Goal: Task Accomplishment & Management: Use online tool/utility

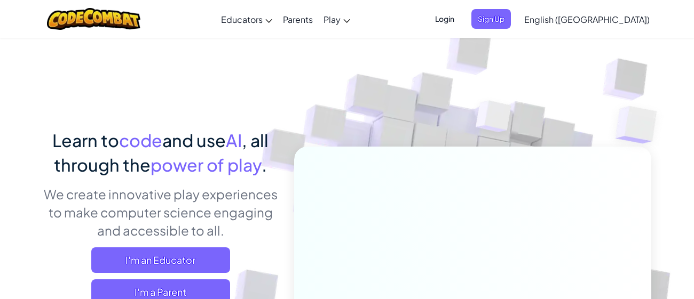
click at [461, 25] on span "Login" at bounding box center [445, 19] width 32 height 20
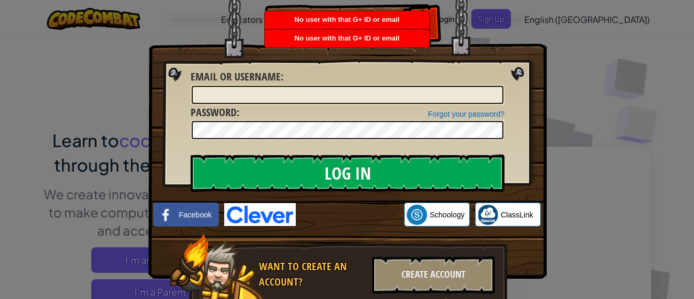
scroll to position [43, 0]
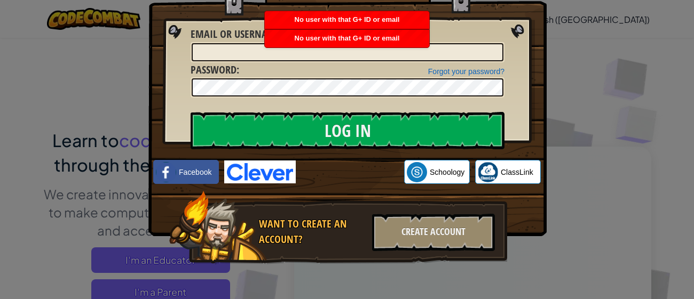
click at [248, 177] on img at bounding box center [260, 172] width 72 height 23
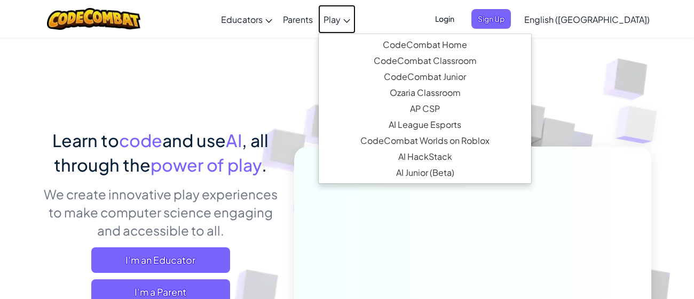
click at [355, 20] on link "Play" at bounding box center [336, 19] width 37 height 29
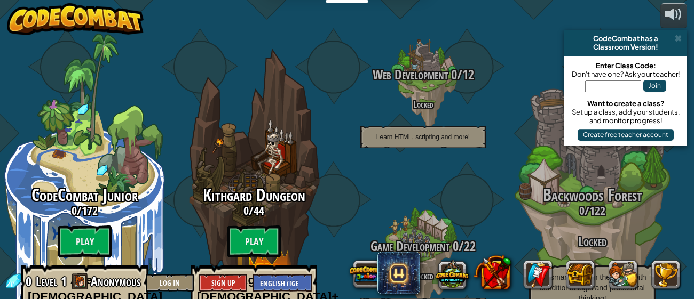
click at [605, 82] on input "text" at bounding box center [613, 87] width 56 height 12
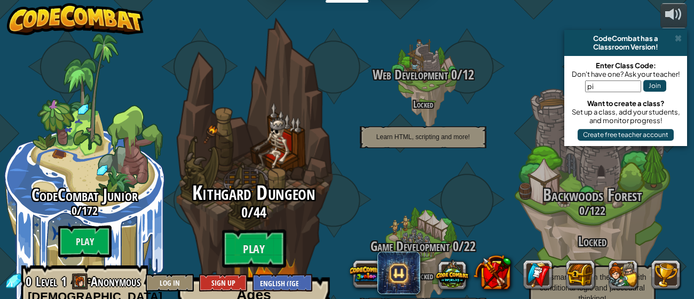
type input "p"
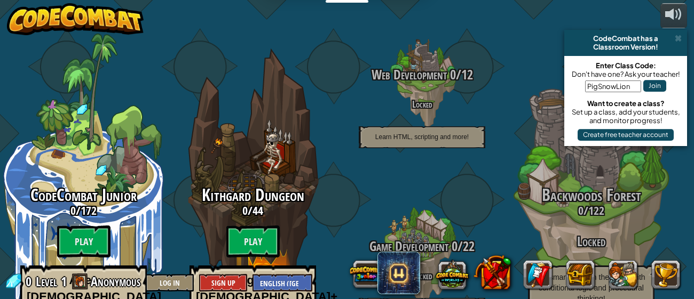
type input "PigSnowLion"
click at [650, 83] on button "Join" at bounding box center [654, 86] width 23 height 12
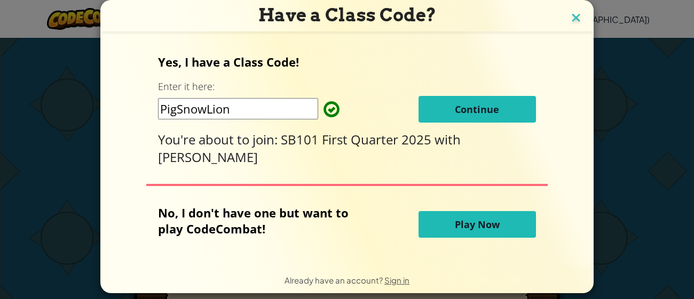
click at [573, 15] on img at bounding box center [576, 19] width 14 height 16
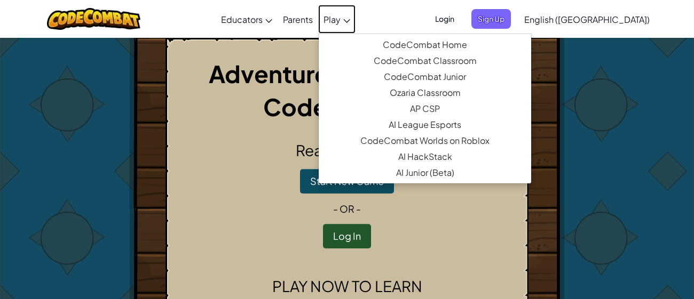
click at [341, 20] on span "Play" at bounding box center [331, 19] width 17 height 11
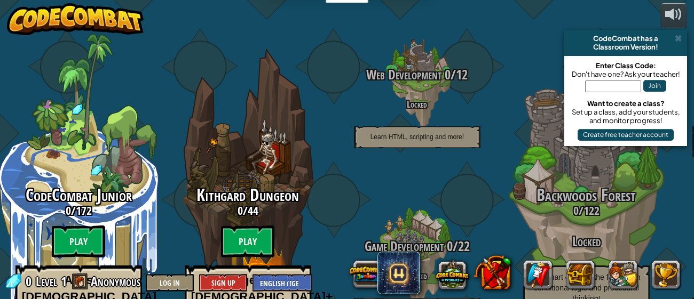
click at [603, 86] on input "text" at bounding box center [613, 87] width 56 height 12
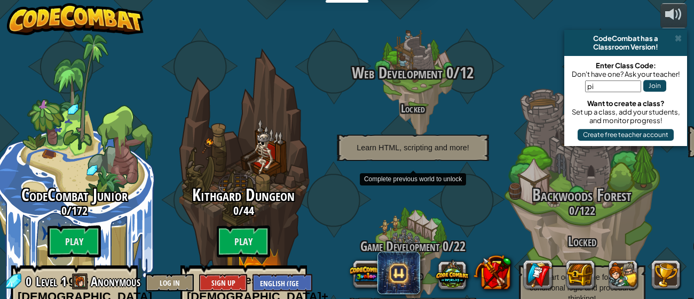
type input "p"
type input "PigSnowLion"
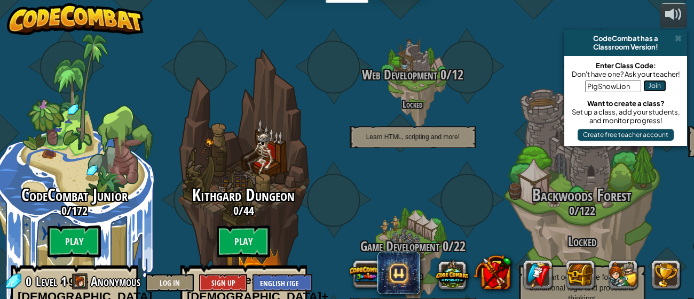
click at [661, 82] on button "Join" at bounding box center [654, 86] width 23 height 12
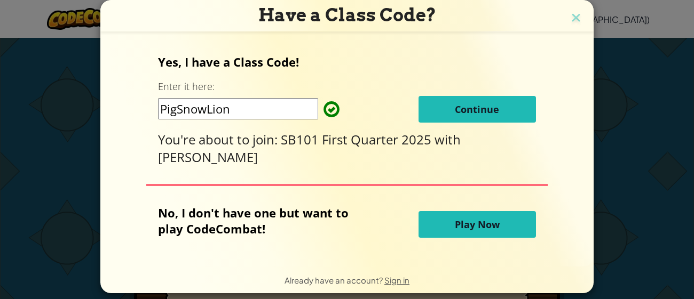
click at [459, 105] on span "Continue" at bounding box center [477, 109] width 44 height 13
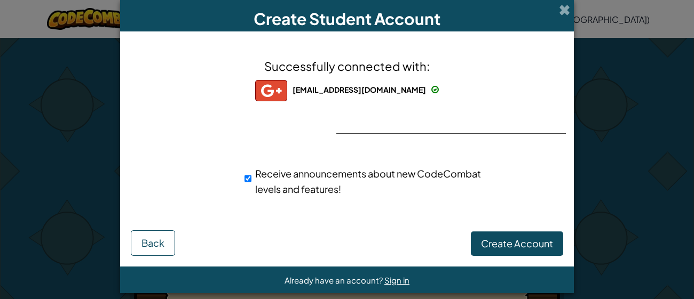
click at [655, 23] on div "Create Student Account Successfully connected with: [EMAIL_ADDRESS][DOMAIN_NAME…" at bounding box center [347, 149] width 694 height 299
click at [150, 245] on span "Back" at bounding box center [152, 243] width 23 height 12
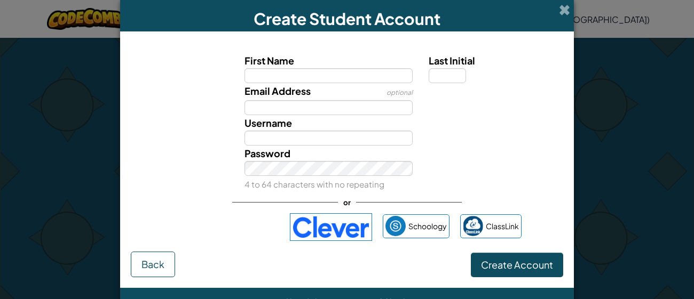
click at [150, 246] on div "First Name Last Initial Email Address optional Username Password 4 to 64 charac…" at bounding box center [347, 147] width 432 height 210
click at [164, 266] on span "Back" at bounding box center [152, 264] width 23 height 12
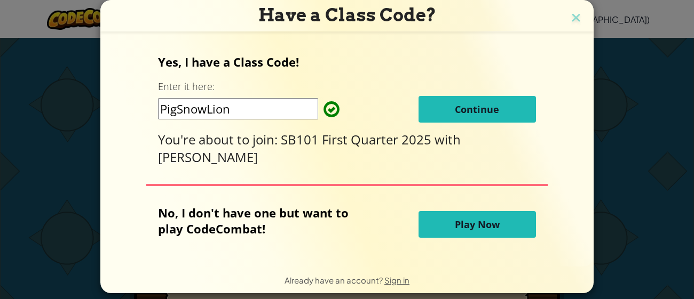
click at [472, 120] on button "Continue" at bounding box center [476, 109] width 117 height 27
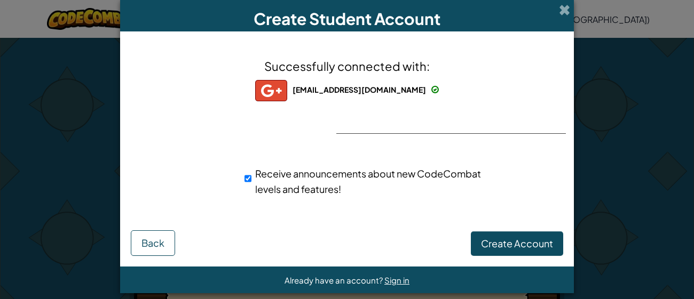
scroll to position [10, 0]
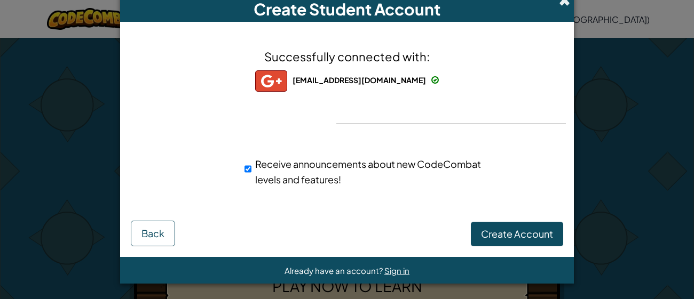
click at [567, 4] on span at bounding box center [564, 0] width 11 height 11
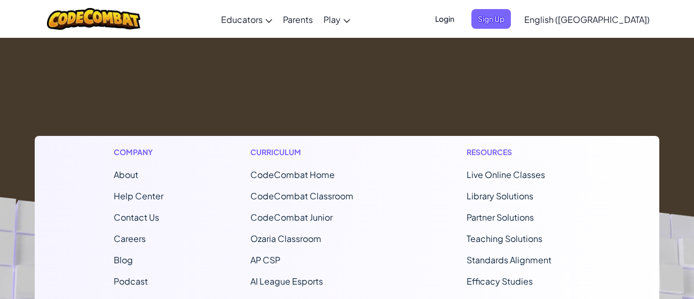
scroll to position [0, 0]
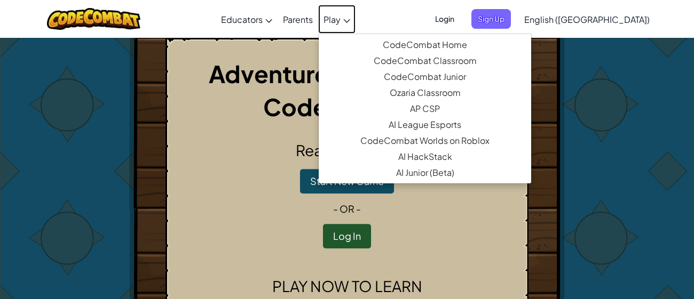
click at [355, 25] on link "Play" at bounding box center [336, 19] width 37 height 29
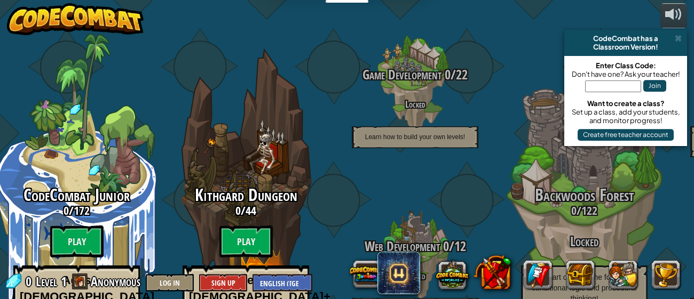
click at [596, 84] on input "text" at bounding box center [613, 87] width 56 height 12
type input "PigSnowLion"
click at [661, 82] on button "Join" at bounding box center [654, 86] width 23 height 12
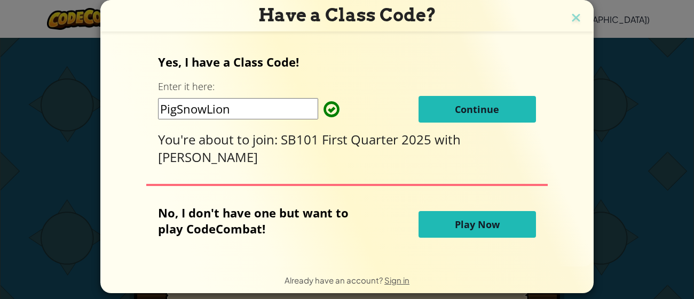
click at [446, 230] on button "Play Now" at bounding box center [476, 224] width 117 height 27
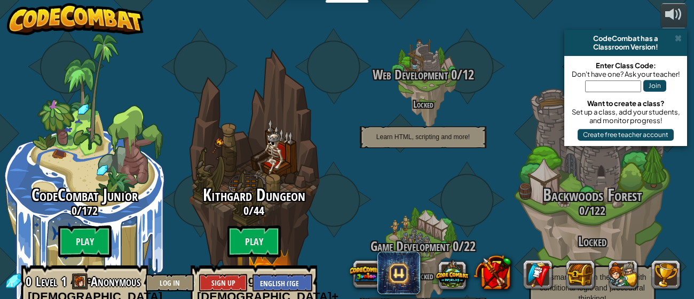
click at [600, 84] on input "text" at bounding box center [613, 87] width 56 height 12
click at [620, 85] on input "PigSnowLIon" at bounding box center [613, 87] width 56 height 12
type input "n"
type input "PigSnowLion"
click at [660, 85] on button "Join" at bounding box center [654, 86] width 23 height 12
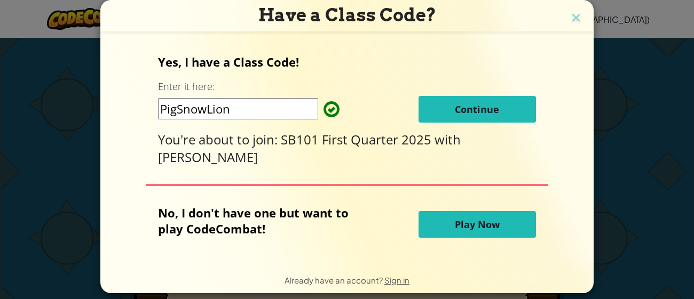
click at [515, 113] on button "Continue" at bounding box center [476, 109] width 117 height 27
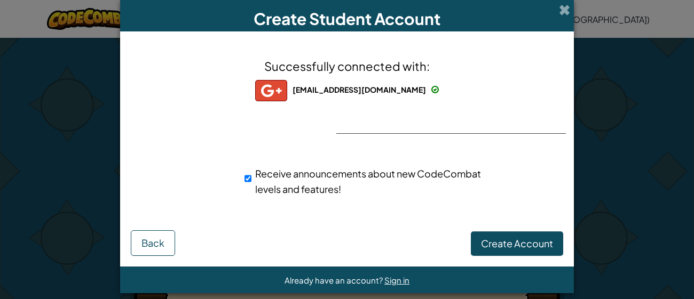
click at [431, 92] on span at bounding box center [434, 89] width 7 height 7
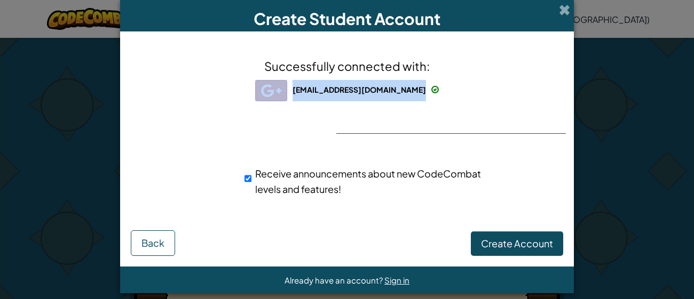
click at [431, 92] on span at bounding box center [434, 89] width 7 height 7
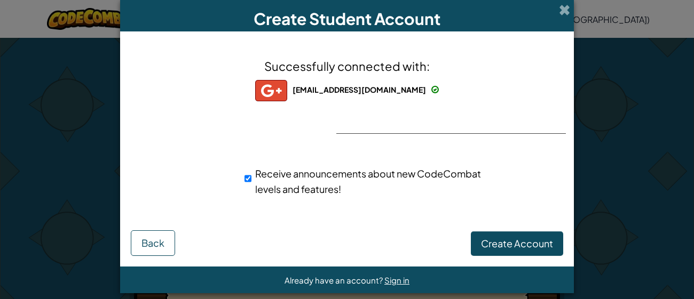
click at [431, 92] on span at bounding box center [434, 89] width 7 height 7
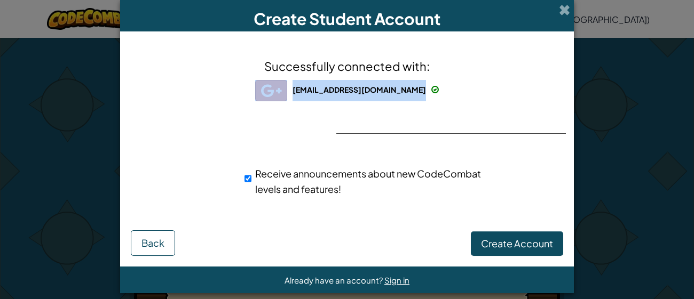
click at [431, 92] on span at bounding box center [434, 89] width 7 height 7
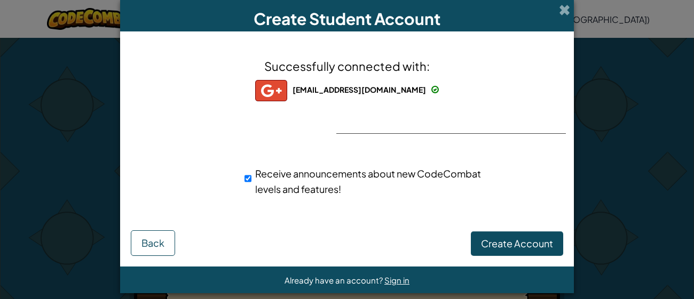
click at [431, 92] on span at bounding box center [434, 89] width 7 height 7
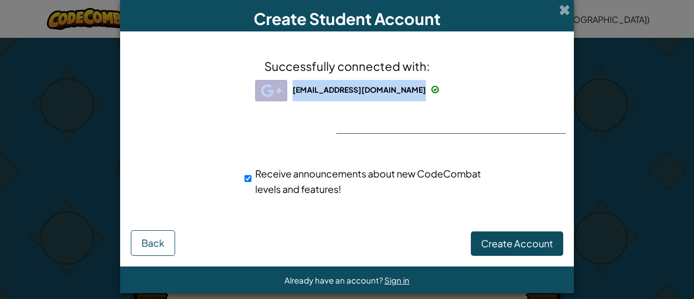
click at [431, 92] on span at bounding box center [434, 89] width 7 height 7
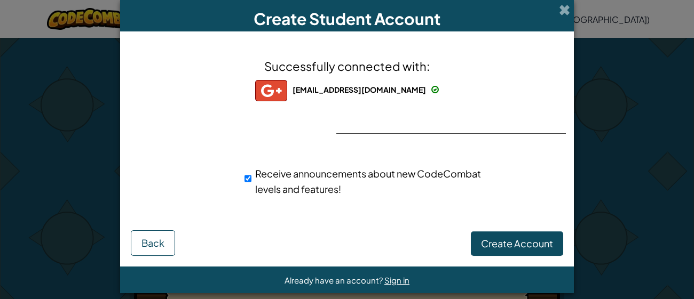
click at [431, 92] on span at bounding box center [434, 89] width 7 height 7
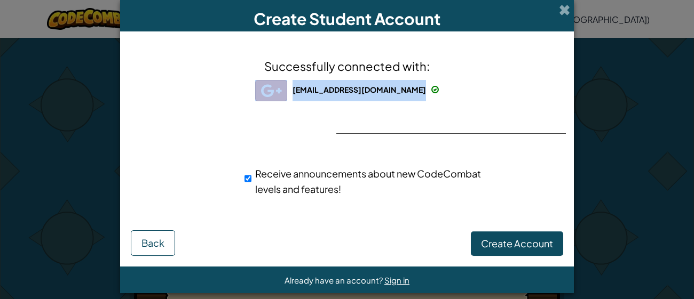
click at [431, 92] on span at bounding box center [434, 89] width 7 height 7
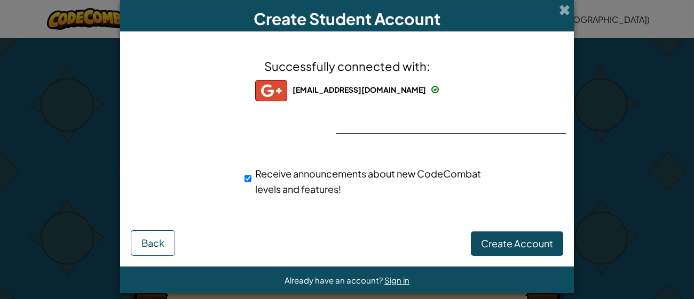
click at [431, 92] on span at bounding box center [434, 89] width 7 height 7
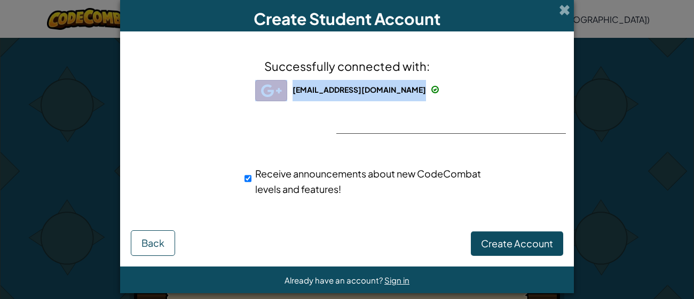
click at [431, 92] on span at bounding box center [434, 89] width 7 height 7
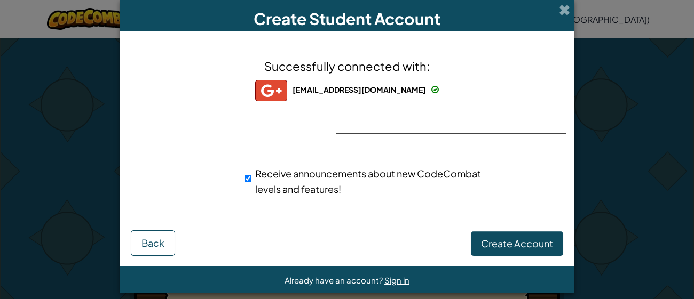
click at [431, 92] on span at bounding box center [434, 89] width 7 height 7
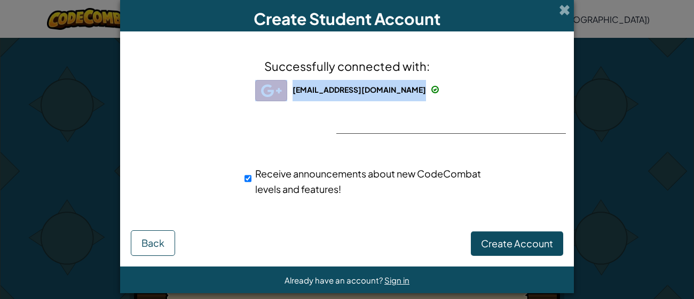
click at [431, 92] on span at bounding box center [434, 89] width 7 height 7
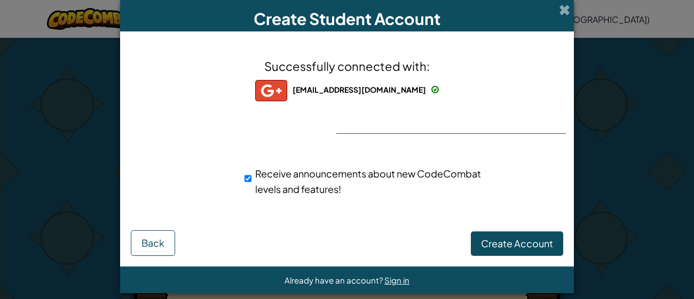
click at [431, 92] on span at bounding box center [434, 89] width 7 height 7
click at [538, 91] on div "Successfully connected with: lahetat31@nrapps.org lahetat31@nrapps.org lahetat3…" at bounding box center [346, 134] width 427 height 184
click at [477, 242] on button "Create Account" at bounding box center [517, 244] width 92 height 25
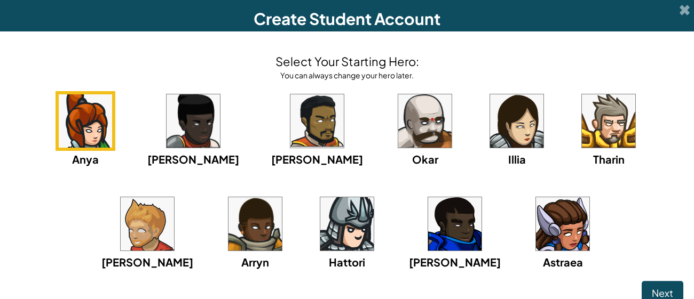
scroll to position [6, 0]
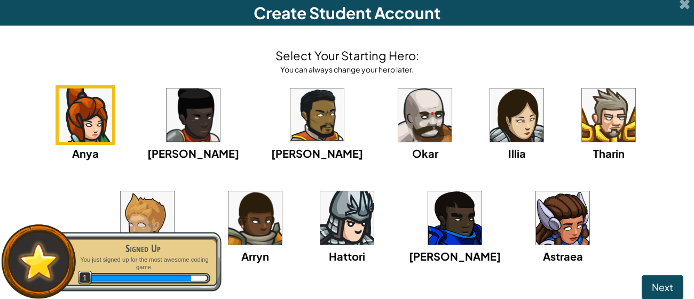
click at [174, 192] on img at bounding box center [147, 218] width 53 height 53
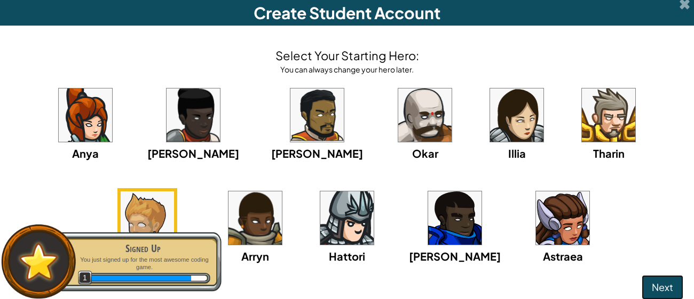
click at [650, 283] on button "Next" at bounding box center [663, 287] width 42 height 25
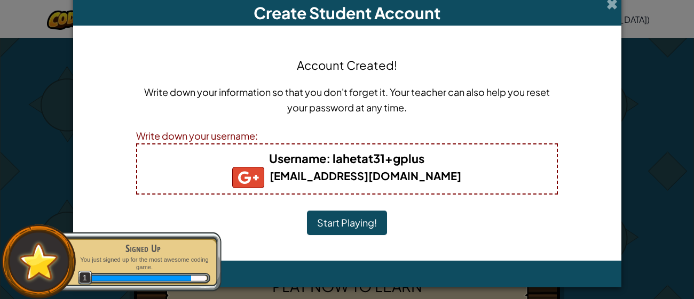
click at [348, 224] on button "Start Playing!" at bounding box center [347, 223] width 80 height 25
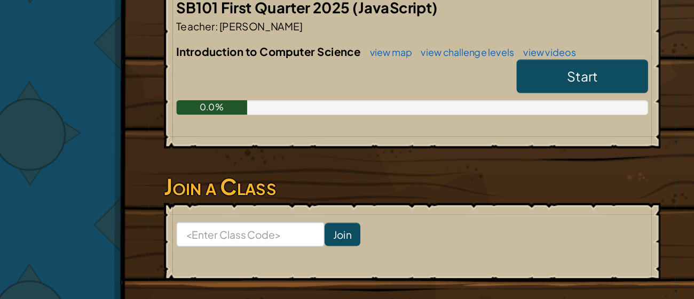
scroll to position [194, 0]
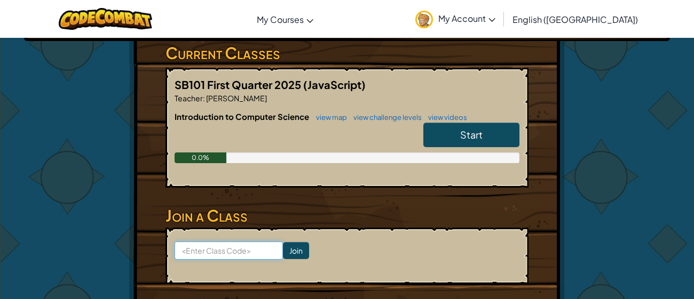
click at [216, 242] on input at bounding box center [229, 251] width 108 height 18
type input "PigSnowLion"
click at [296, 242] on input "Join" at bounding box center [296, 250] width 26 height 17
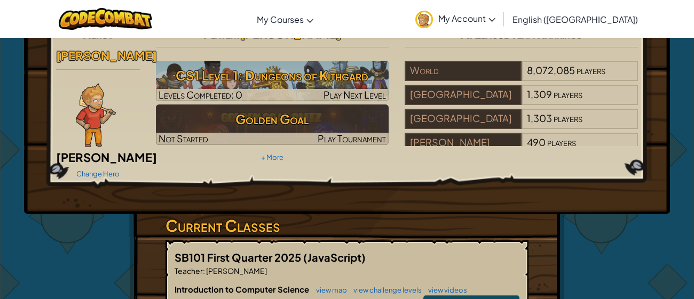
scroll to position [23, 0]
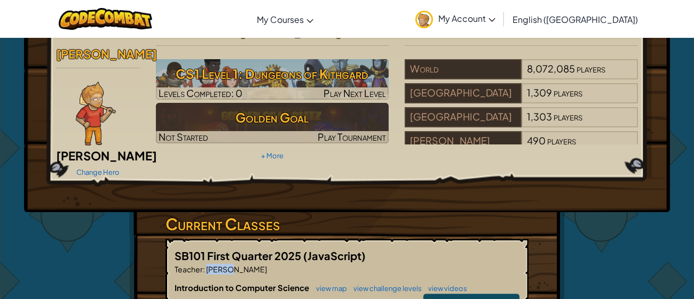
drag, startPoint x: 228, startPoint y: 254, endPoint x: 206, endPoint y: 251, distance: 22.6
click at [206, 265] on span "[PERSON_NAME]" at bounding box center [236, 270] width 62 height 10
click at [232, 264] on p "Teacher : [PERSON_NAME]" at bounding box center [347, 269] width 345 height 11
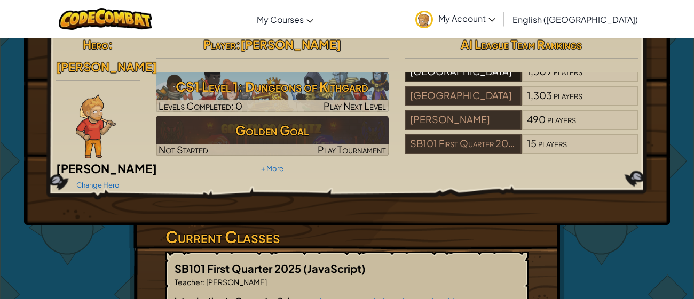
scroll to position [37, 0]
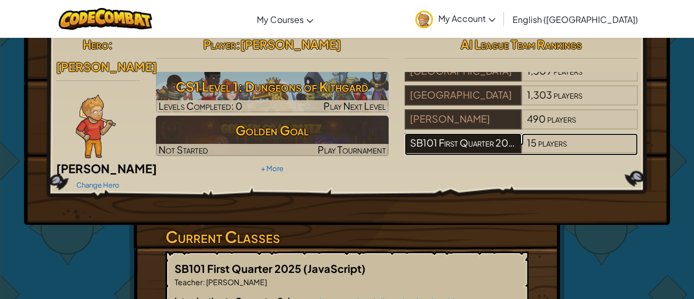
click at [492, 141] on div "SB101 First Quarter 2025" at bounding box center [463, 143] width 116 height 20
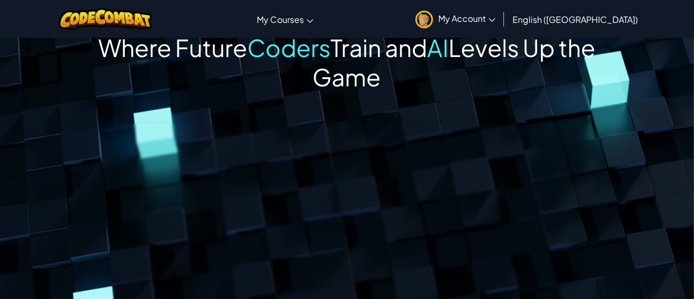
scroll to position [0, 1]
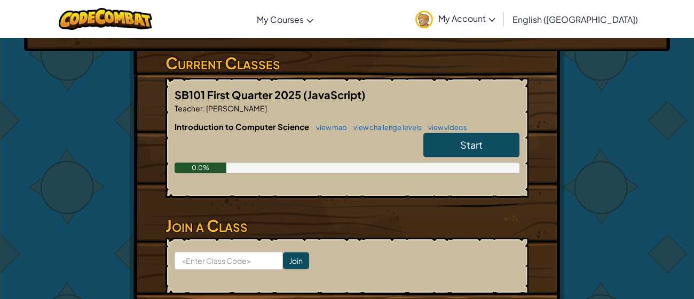
scroll to position [185, 0]
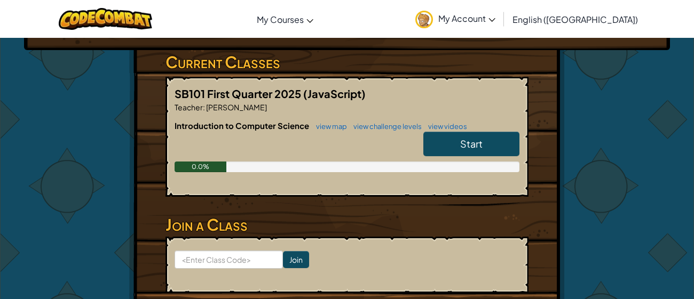
click at [220, 102] on span "[PERSON_NAME]" at bounding box center [236, 107] width 62 height 10
click at [243, 102] on p "Teacher : Aaron F" at bounding box center [347, 107] width 345 height 11
click at [454, 132] on link "Start" at bounding box center [471, 144] width 96 height 25
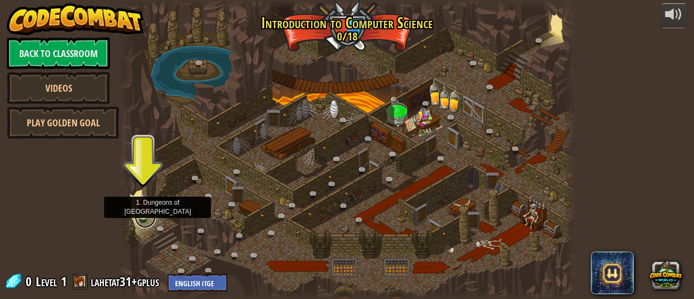
click at [144, 218] on link at bounding box center [145, 217] width 21 height 21
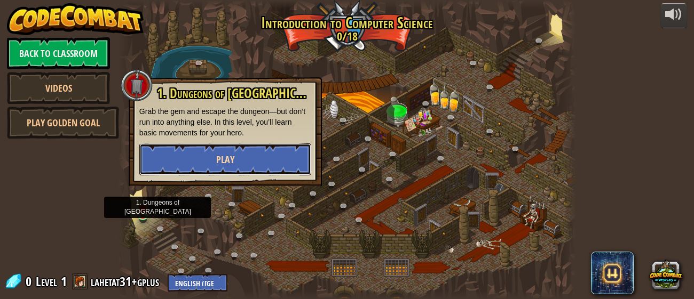
click at [222, 163] on span "Play" at bounding box center [225, 159] width 18 height 13
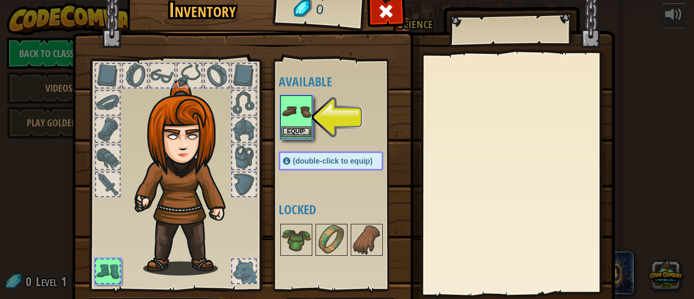
click at [298, 125] on img at bounding box center [296, 112] width 30 height 30
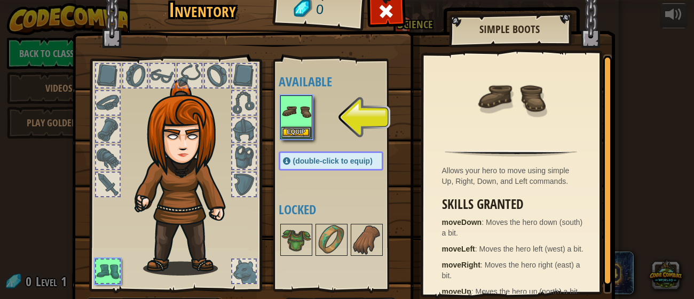
click at [352, 123] on div at bounding box center [342, 117] width 126 height 47
click at [282, 132] on button "Equip" at bounding box center [296, 132] width 30 height 11
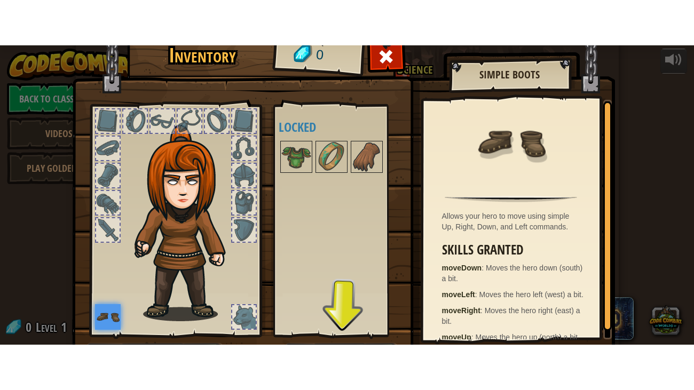
scroll to position [68, 0]
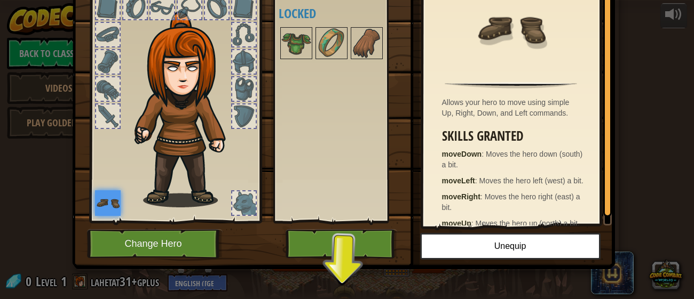
click at [344, 287] on div "Inventory 0 Available Equip (double-click to equip) Locked Simple Boots Allows …" at bounding box center [347, 124] width 543 height 352
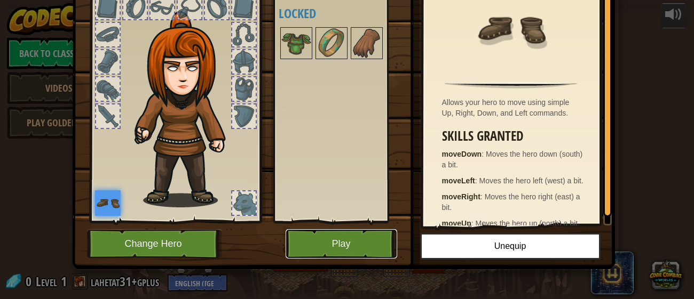
click at [350, 250] on button "Play" at bounding box center [342, 244] width 112 height 29
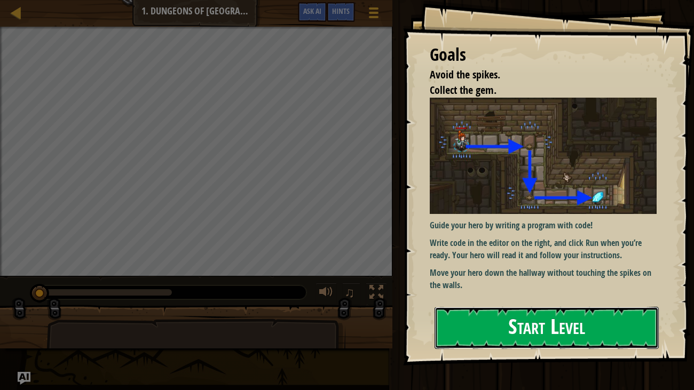
click at [479, 299] on button "Start Level" at bounding box center [546, 328] width 225 height 42
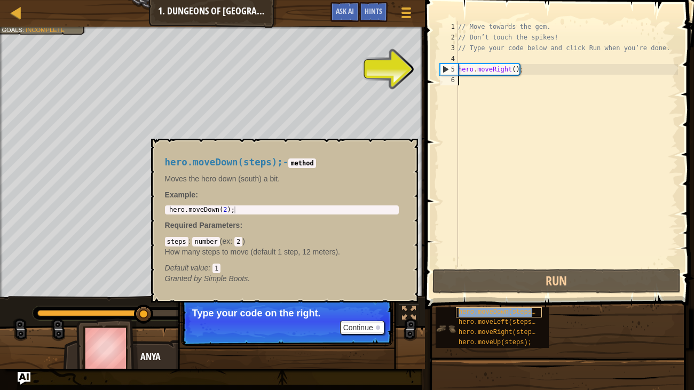
click at [509, 299] on span "hero.moveDown(steps);" at bounding box center [499, 312] width 81 height 7
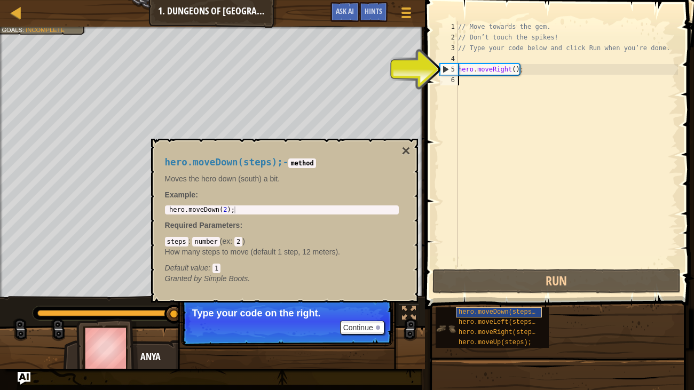
click at [509, 299] on span "hero.moveDown(steps);" at bounding box center [499, 312] width 81 height 7
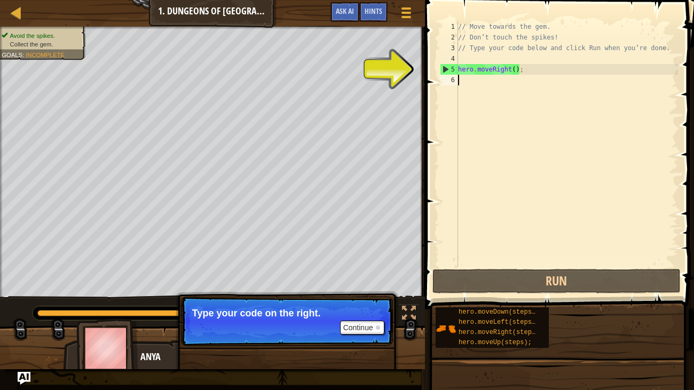
type textarea "hero.moveRight();"
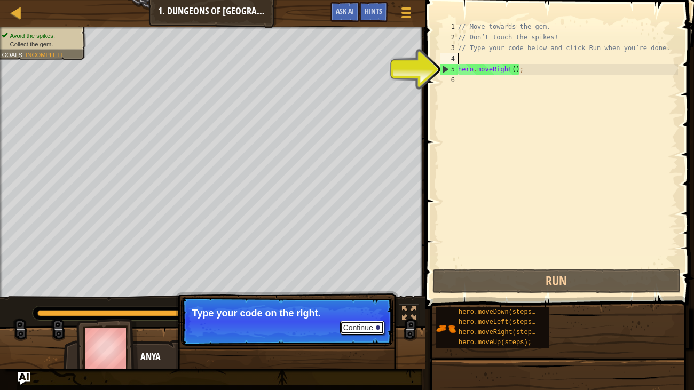
click at [357, 299] on button "Continue" at bounding box center [362, 328] width 44 height 14
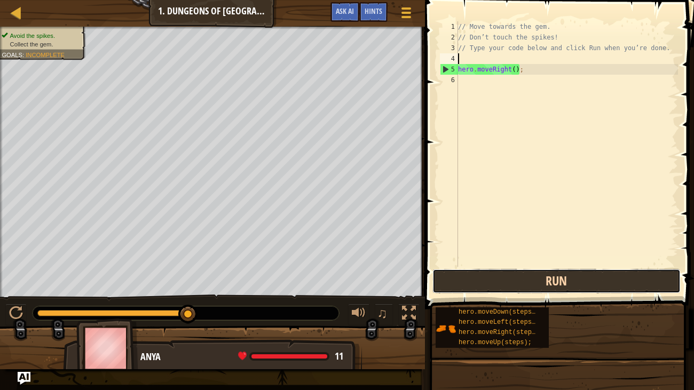
click at [501, 280] on button "Run" at bounding box center [556, 281] width 249 height 25
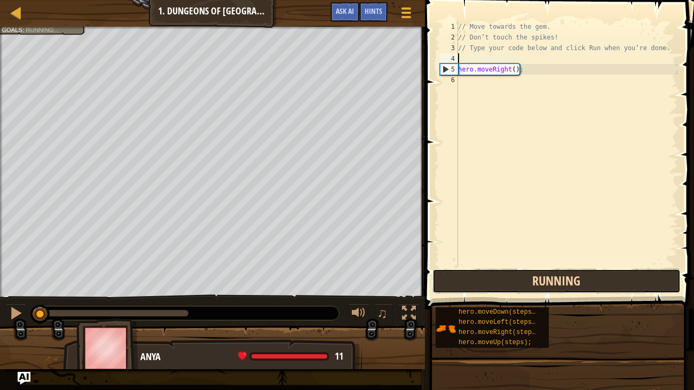
click at [501, 280] on button "Running" at bounding box center [556, 281] width 249 height 25
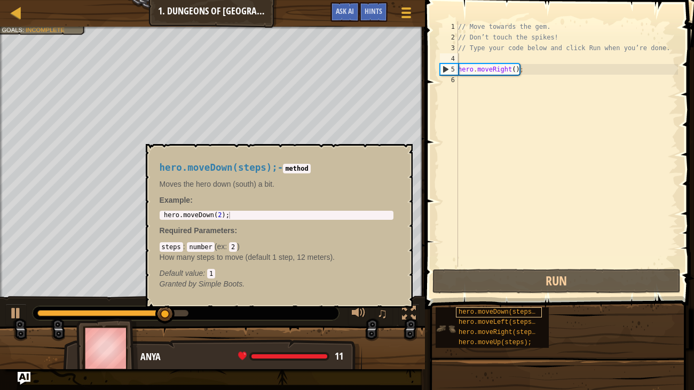
click at [483, 299] on span "hero.moveDown(steps);" at bounding box center [499, 312] width 81 height 7
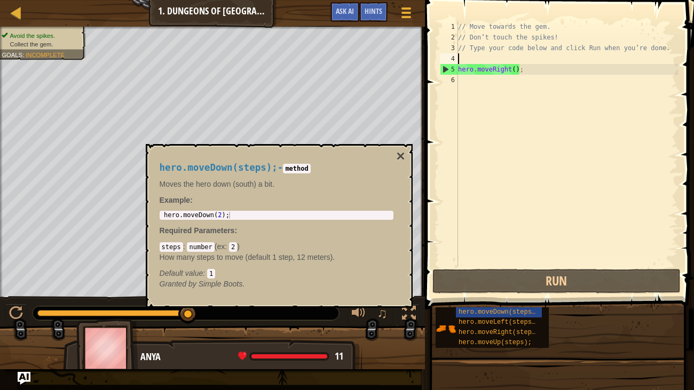
click at [491, 91] on div "// Move towards the gem. // Don’t touch the spikes! // Type your code below and…" at bounding box center [567, 154] width 222 height 267
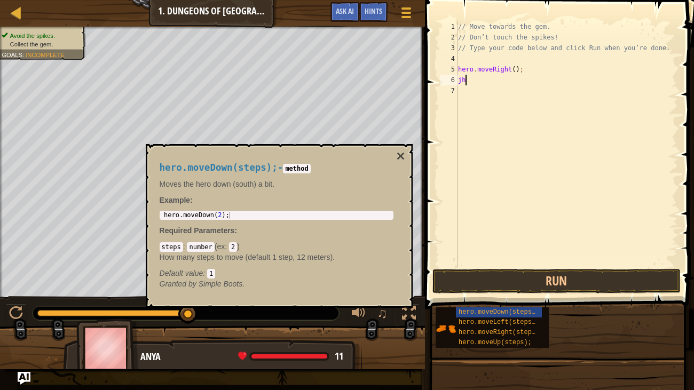
type textarea "j"
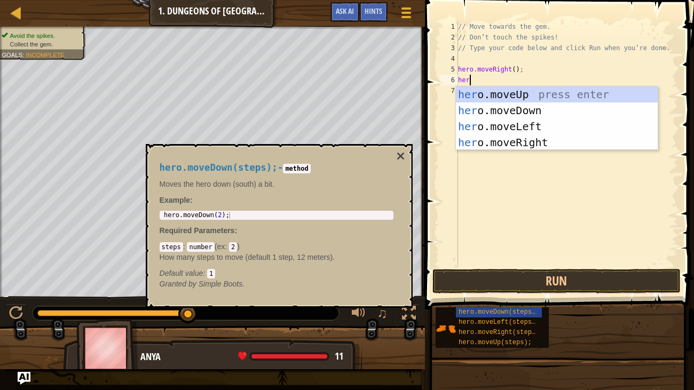
scroll to position [5, 1]
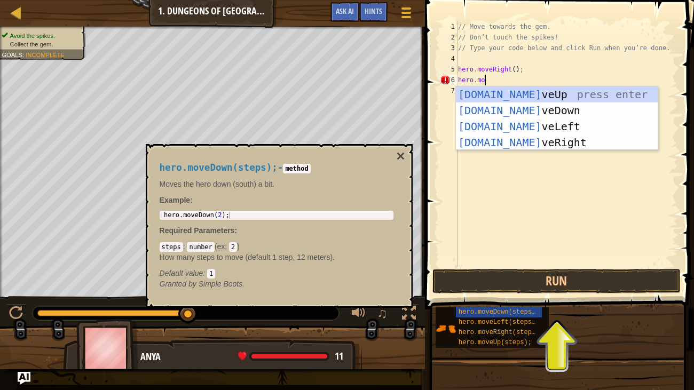
type textarea "hero.move"
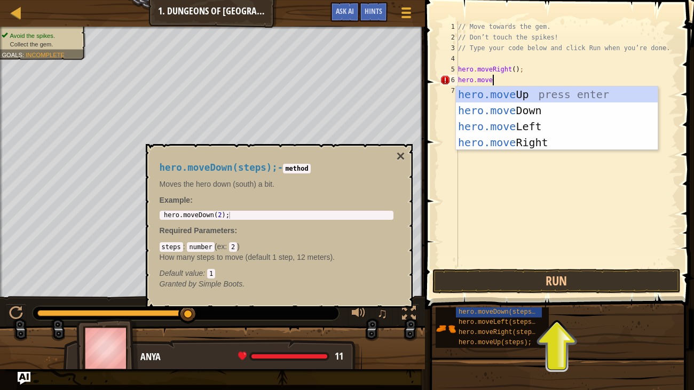
scroll to position [5, 2]
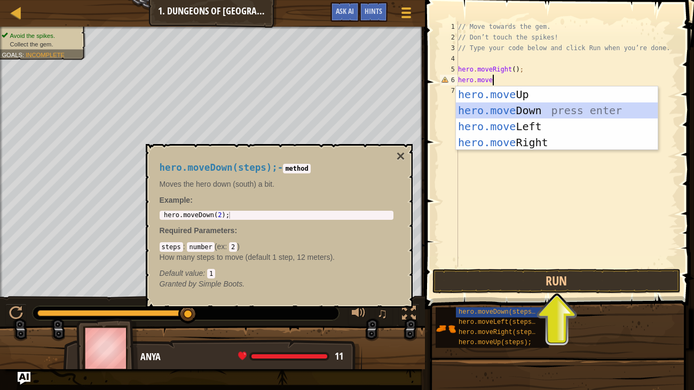
click at [499, 106] on div "hero.move Up press enter hero.move Down press enter hero.move Left press enter …" at bounding box center [557, 134] width 202 height 96
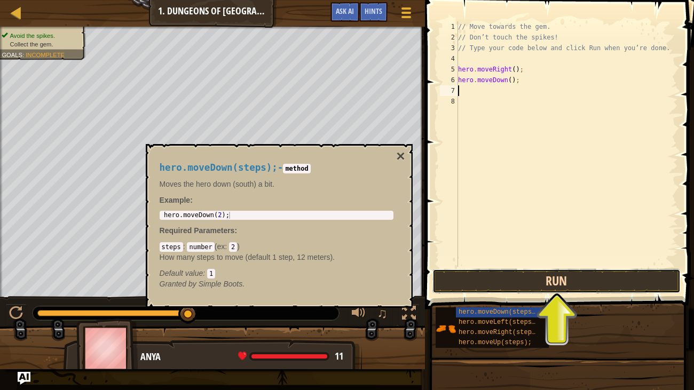
click at [581, 293] on button "Run" at bounding box center [556, 281] width 249 height 25
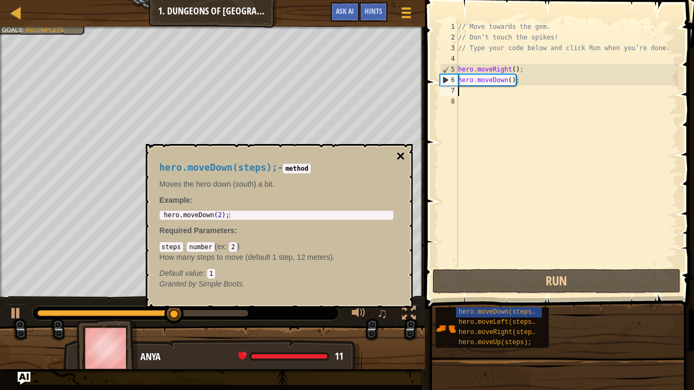
click at [397, 154] on button "×" at bounding box center [400, 156] width 9 height 15
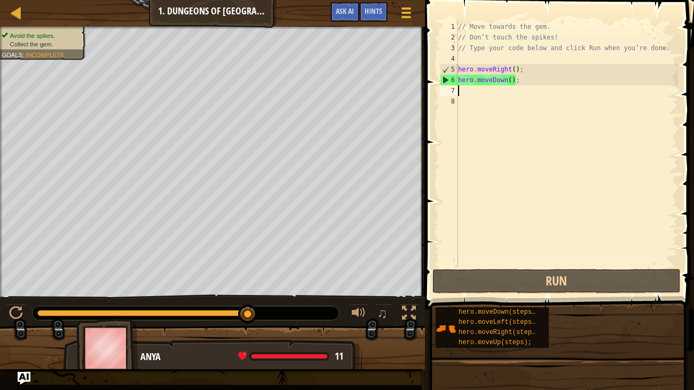
click at [477, 91] on div "// Move towards the gem. // Don’t touch the spikes! // Type your code below and…" at bounding box center [567, 154] width 222 height 267
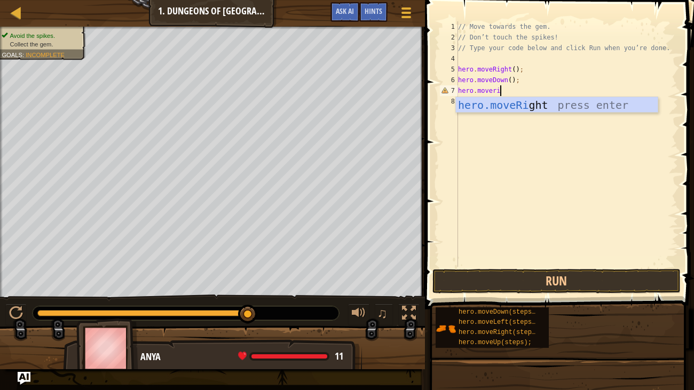
scroll to position [5, 3]
click at [550, 281] on button "Run" at bounding box center [556, 281] width 249 height 25
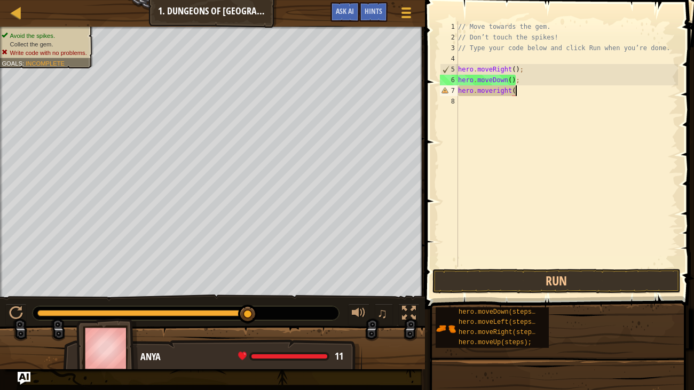
scroll to position [5, 4]
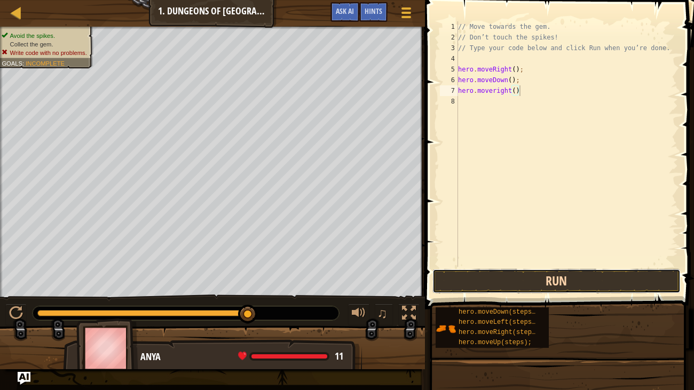
click at [551, 279] on button "Run" at bounding box center [556, 281] width 249 height 25
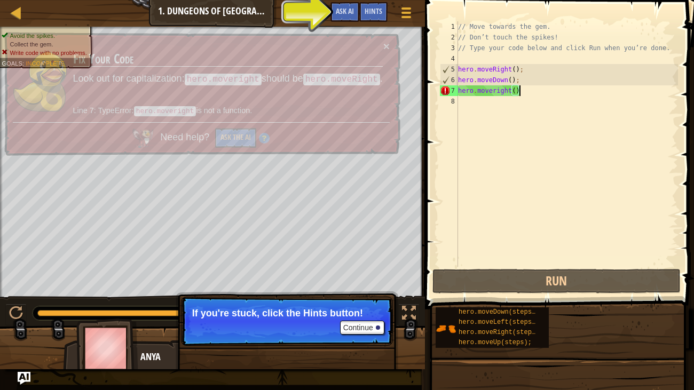
scroll to position [5, 5]
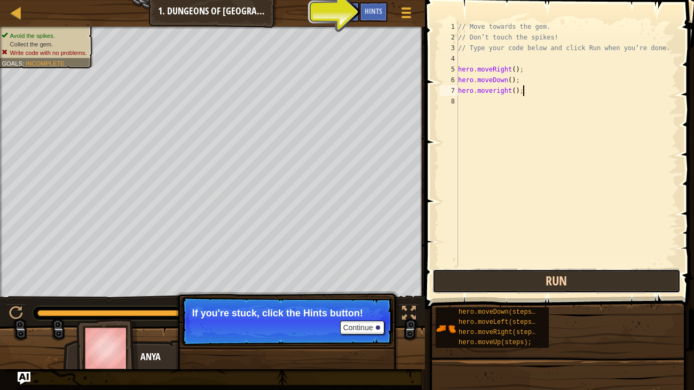
click at [517, 286] on button "Run" at bounding box center [556, 281] width 249 height 25
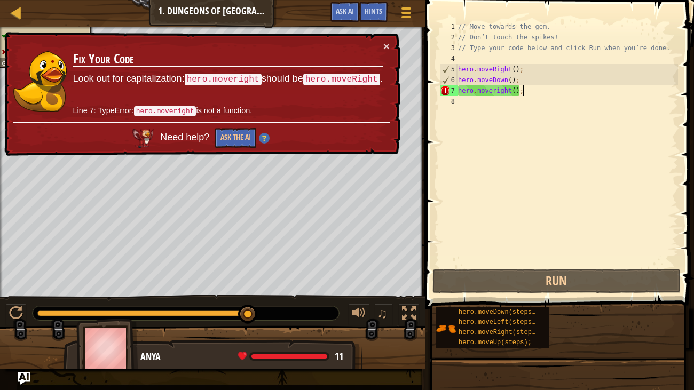
click at [509, 92] on div "// Move towards the gem. // Don’t touch the spikes! // Type your code below and…" at bounding box center [567, 154] width 222 height 267
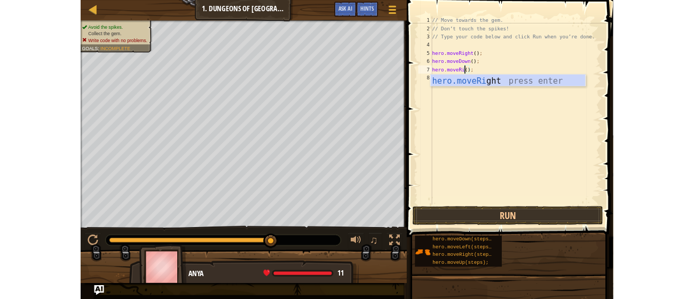
scroll to position [5, 4]
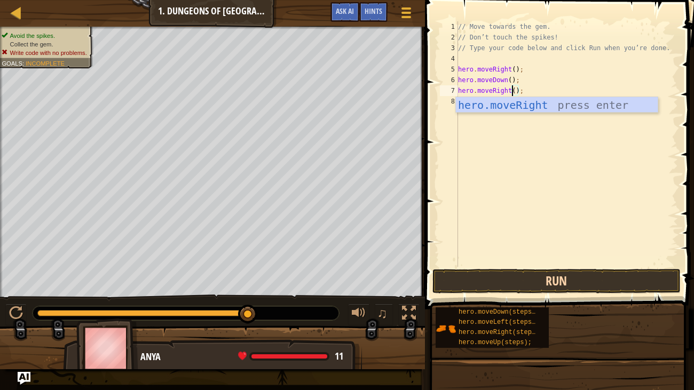
type textarea "hero.moveRight();"
click at [528, 284] on button "Run" at bounding box center [556, 281] width 249 height 25
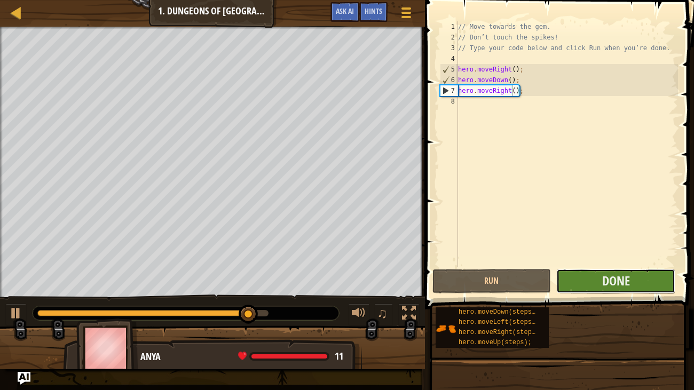
click at [592, 289] on button "Done" at bounding box center [615, 281] width 119 height 25
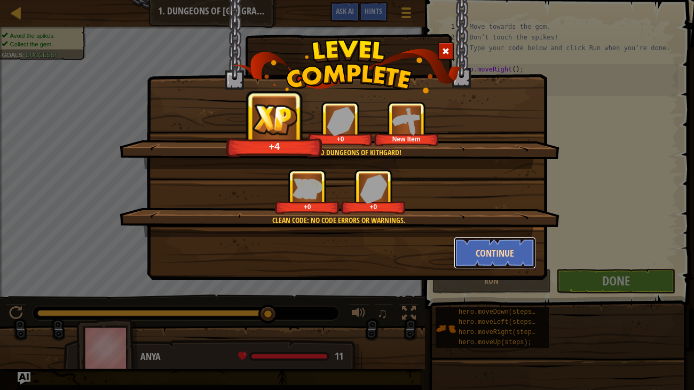
click at [467, 250] on button "Continue" at bounding box center [495, 253] width 83 height 32
